Goal: Task Accomplishment & Management: Manage account settings

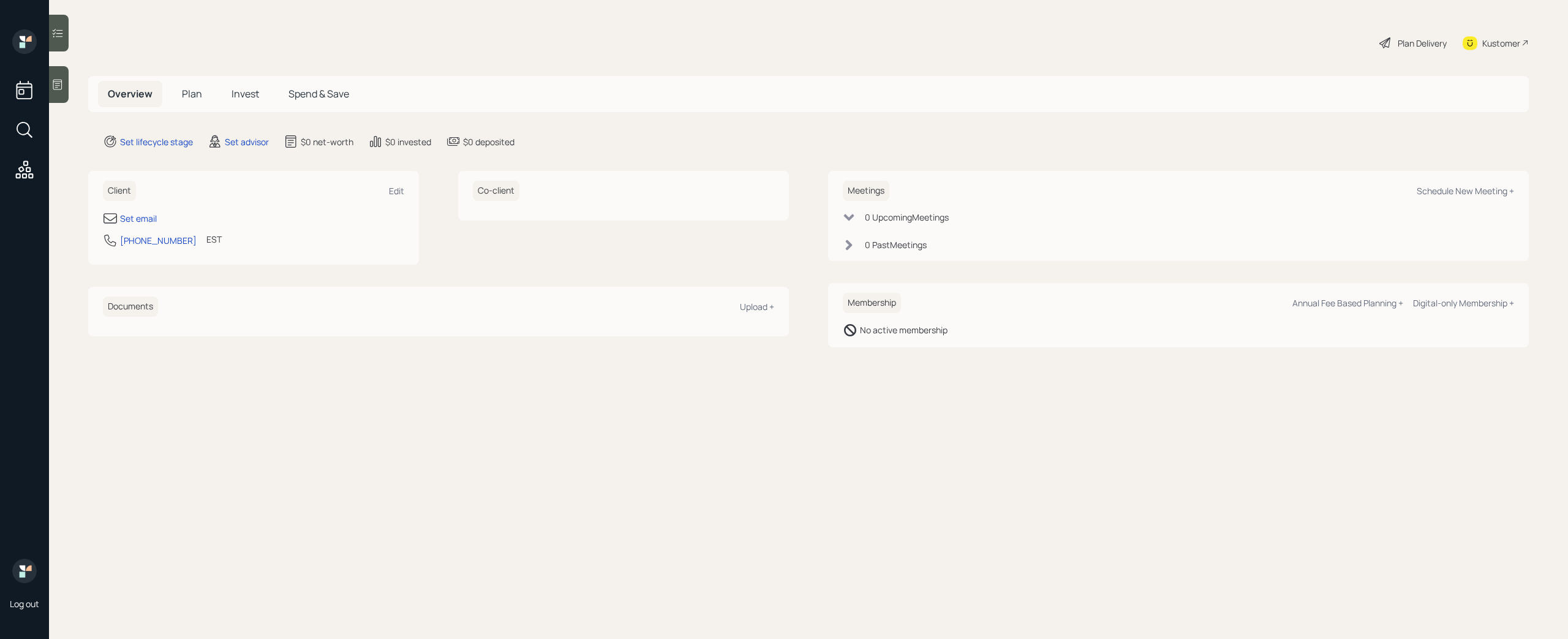
click at [63, 84] on icon at bounding box center [58, 85] width 13 height 13
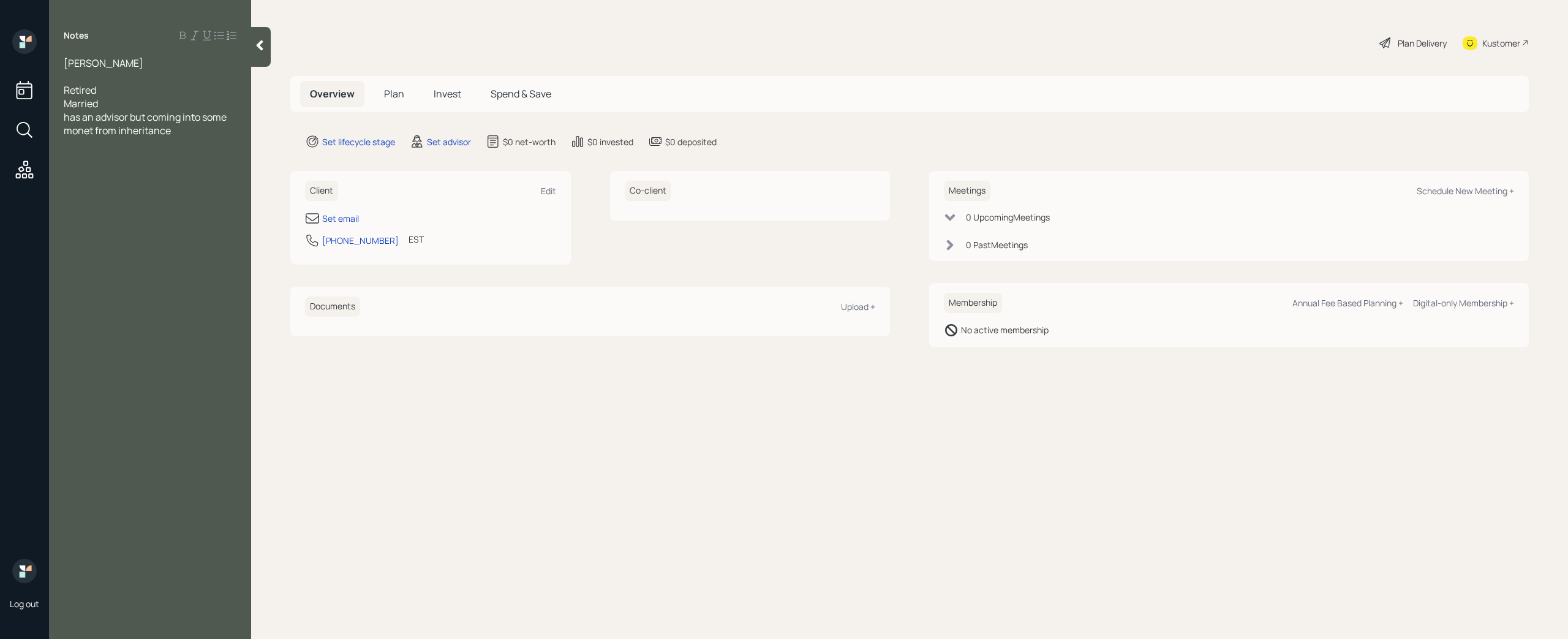
click at [93, 129] on span "has an advisor but coming into some monet from inheritance" at bounding box center [146, 123] width 165 height 27
click at [200, 126] on span "has an advisor but is coming into some money from inheritance" at bounding box center [151, 123] width 174 height 27
click at [133, 198] on div "Notes [PERSON_NAME] Retired Married has an advisor but is coming into some mone…" at bounding box center [150, 327] width 202 height 595
click at [207, 150] on div "has an advisor but is coming into some money from inheritance and wants a secon…" at bounding box center [150, 130] width 173 height 41
click at [197, 141] on div "has an advisor but is coming into some money from an inheritance and wants a se…" at bounding box center [150, 130] width 173 height 41
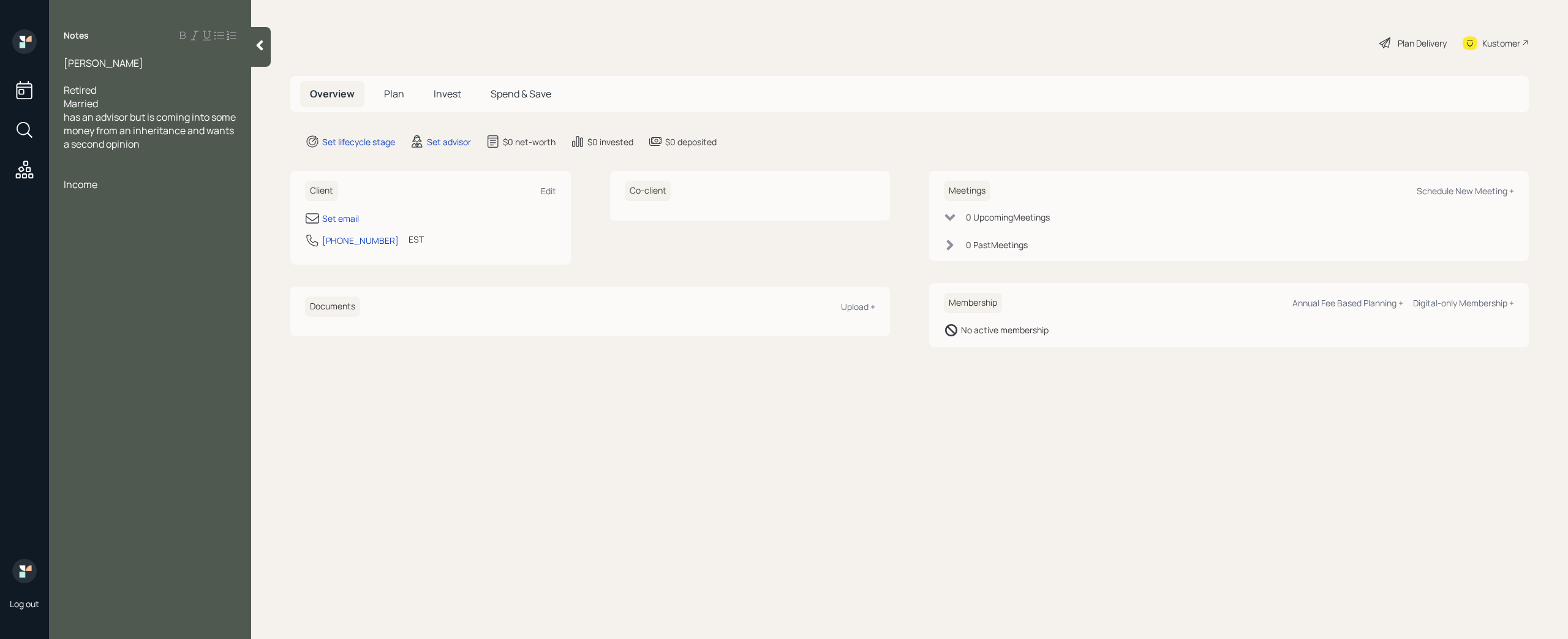
click at [91, 165] on div at bounding box center [150, 171] width 173 height 14
click at [71, 158] on div at bounding box center [150, 158] width 173 height 14
click at [349, 216] on div "Set email" at bounding box center [340, 218] width 37 height 13
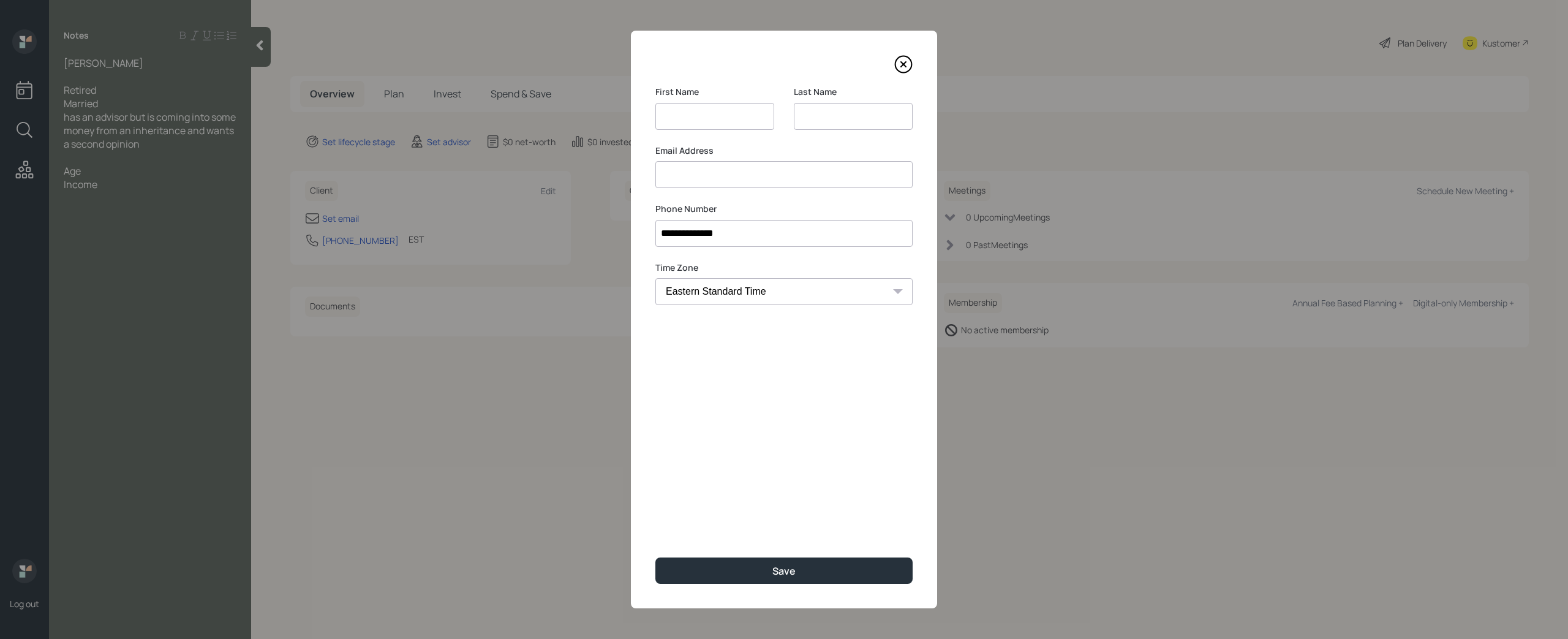
click at [724, 176] on div "Email Address" at bounding box center [783, 167] width 257 height 44
type input "[EMAIL_ADDRESS][DOMAIN_NAME]"
click at [718, 117] on input at bounding box center [714, 116] width 119 height 27
type input "[PERSON_NAME]"
click at [837, 122] on input at bounding box center [853, 116] width 119 height 27
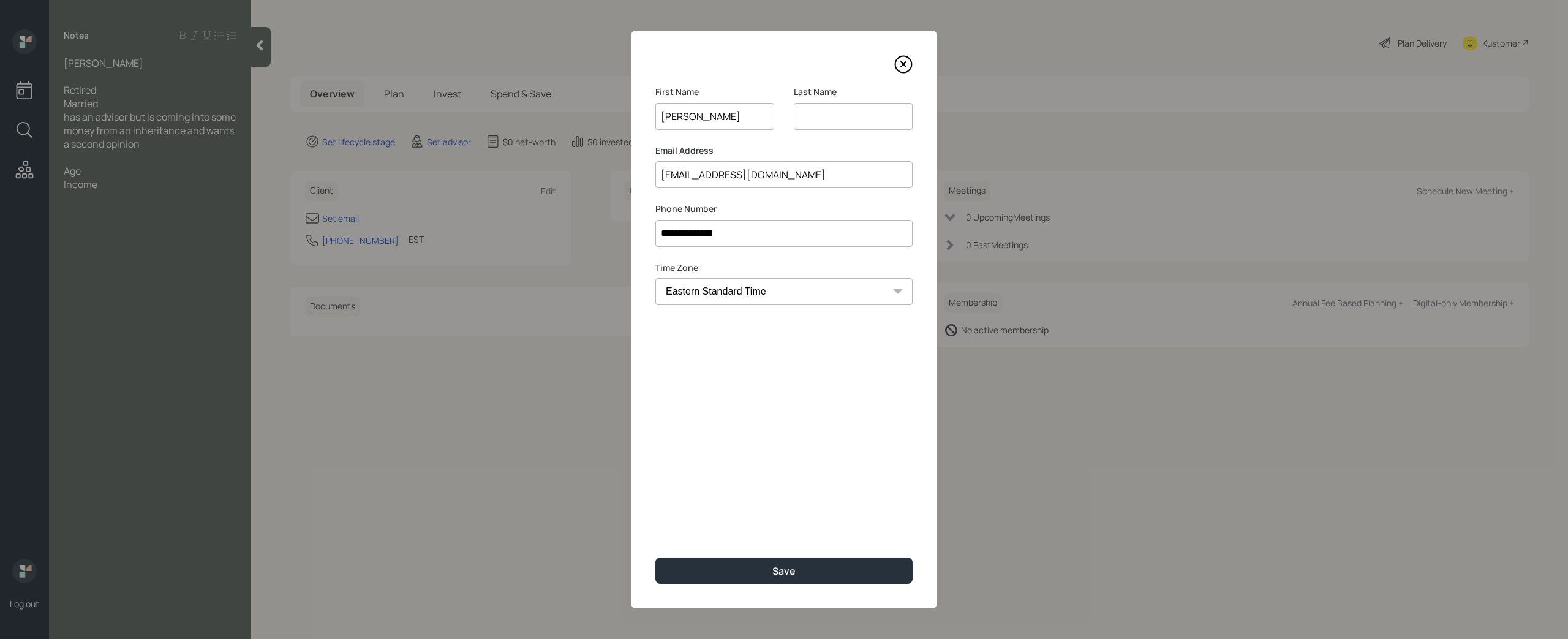
type input "J"
type input "[PERSON_NAME]"
click at [741, 566] on button "Save" at bounding box center [783, 571] width 257 height 26
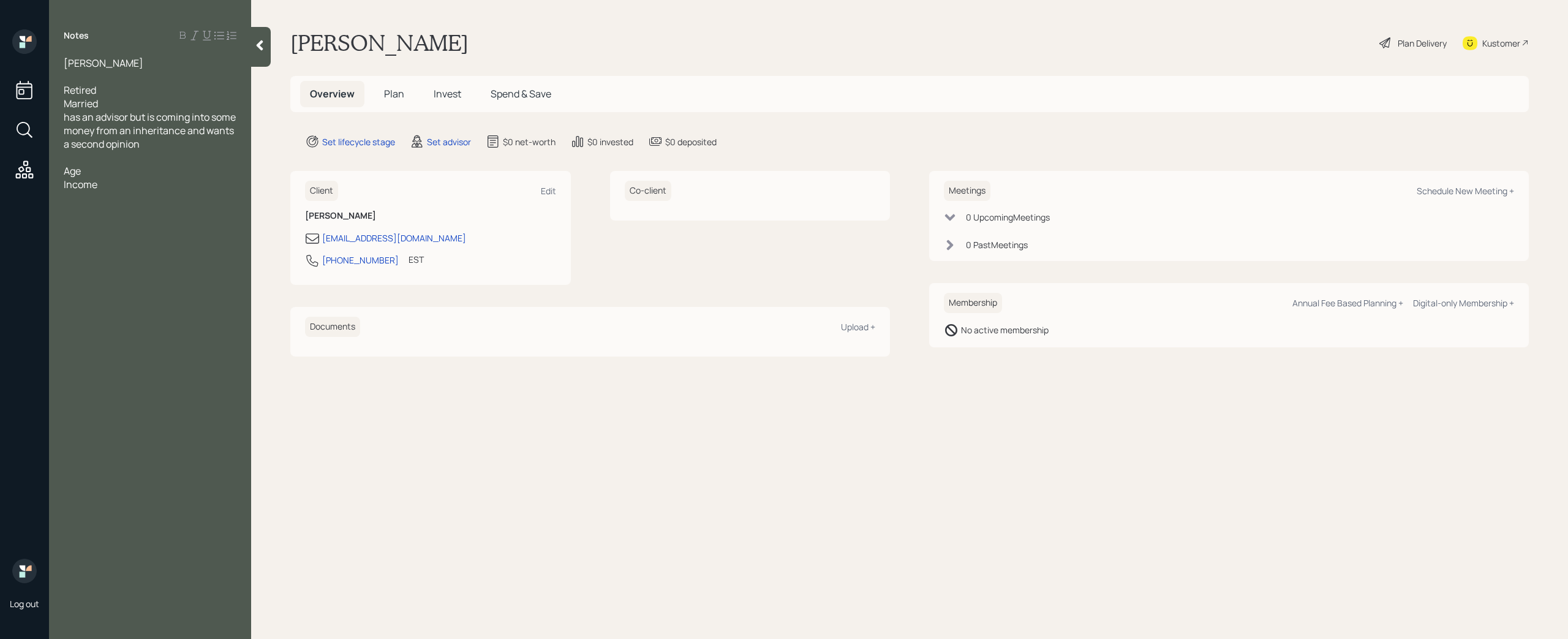
click at [107, 86] on div "Retired" at bounding box center [150, 90] width 173 height 14
click at [86, 78] on div at bounding box center [150, 76] width 173 height 14
click at [126, 86] on span "Retired Age [DEMOGRAPHIC_DATA]" at bounding box center [145, 90] width 163 height 14
click at [97, 79] on div at bounding box center [150, 76] width 173 height 14
click at [103, 176] on div "Age" at bounding box center [150, 171] width 173 height 14
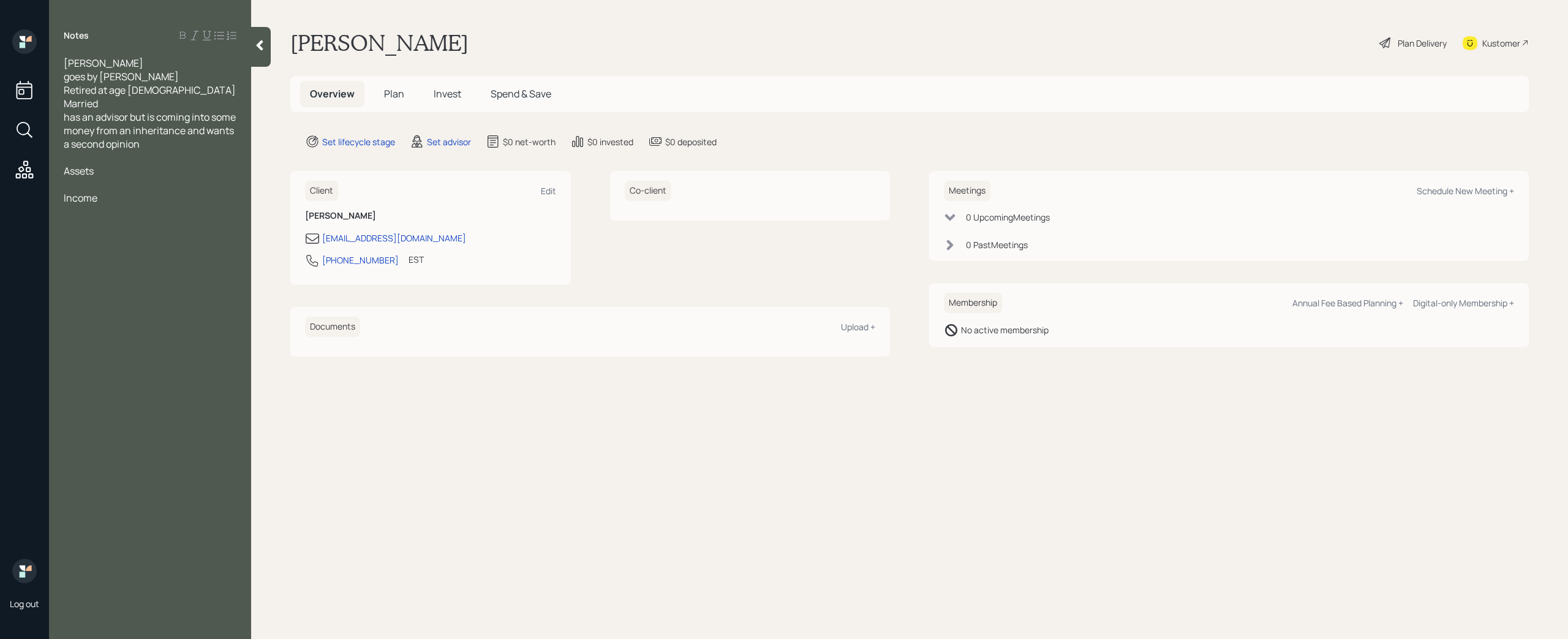
click at [92, 184] on div at bounding box center [150, 185] width 173 height 14
click at [111, 222] on div "Income" at bounding box center [150, 225] width 173 height 14
click at [138, 203] on div "has IRAs" at bounding box center [150, 198] width 173 height 14
click at [186, 184] on div "Has retirement accounts" at bounding box center [150, 185] width 173 height 14
click at [175, 279] on div "5k - 6k a month" at bounding box center [150, 279] width 173 height 14
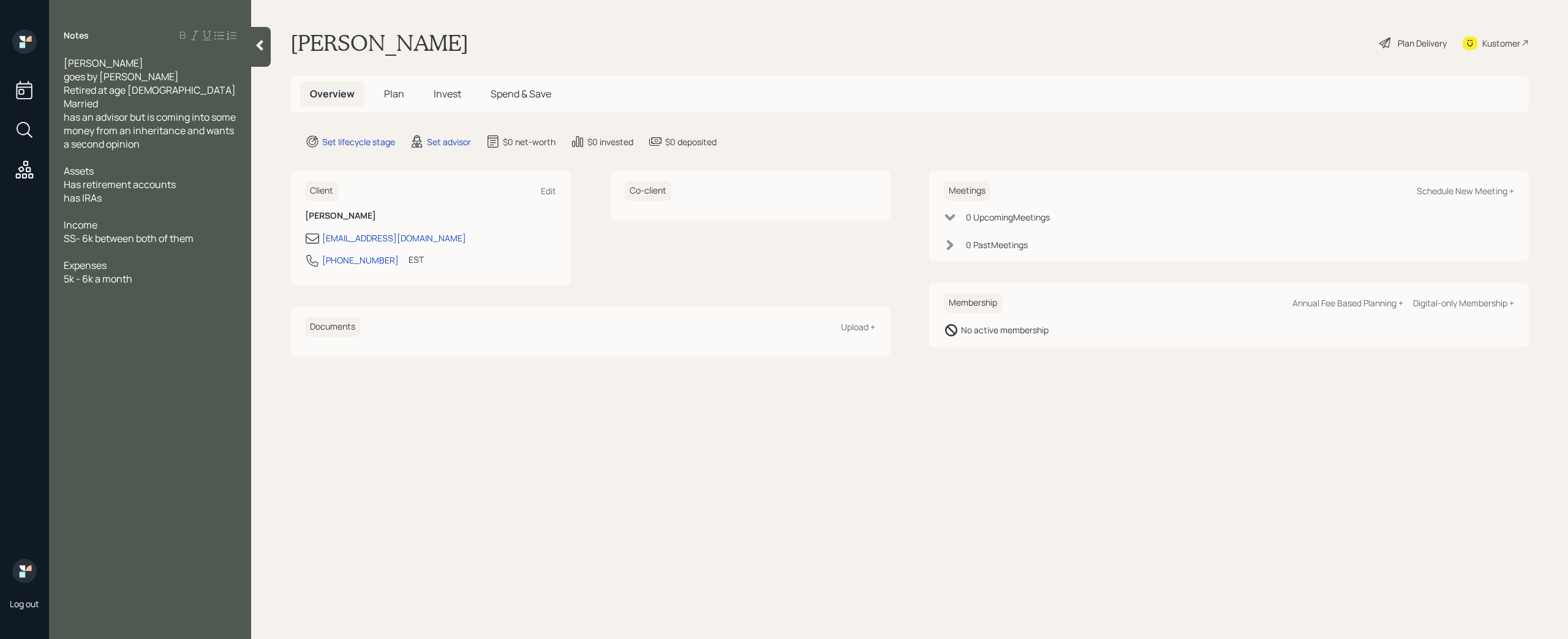
click at [571, 404] on main "[PERSON_NAME] Plan Delivery Kustomer Overview Plan Invest Spend & Save Set life…" at bounding box center [909, 320] width 1317 height 639
drag, startPoint x: 415, startPoint y: 241, endPoint x: 322, endPoint y: 237, distance: 93.1
click at [322, 237] on div "[EMAIL_ADDRESS][DOMAIN_NAME]" at bounding box center [430, 238] width 251 height 14
copy div "[EMAIL_ADDRESS][DOMAIN_NAME]"
